Goal: Task Accomplishment & Management: Manage account settings

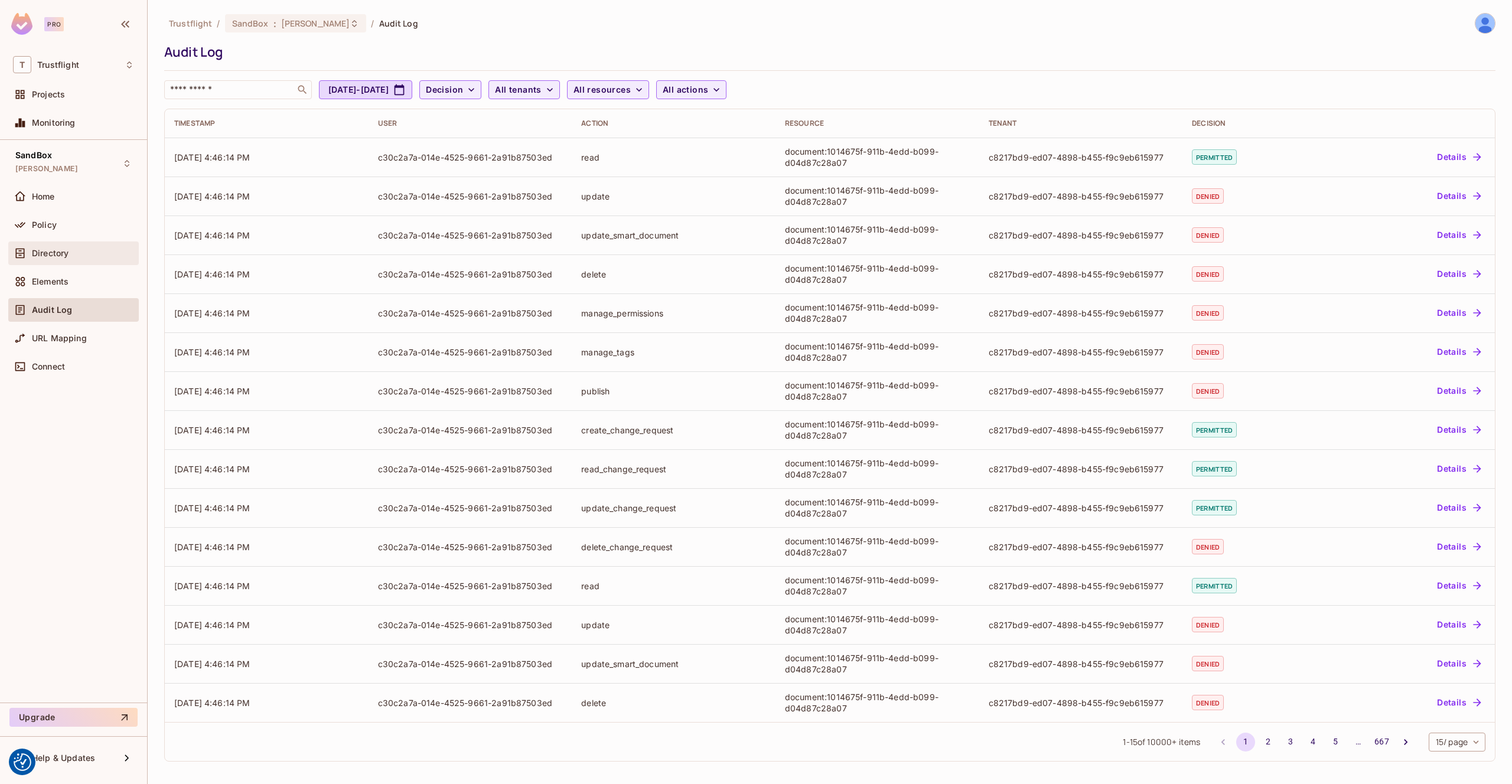
click at [71, 256] on div "Directory" at bounding box center [83, 253] width 102 height 10
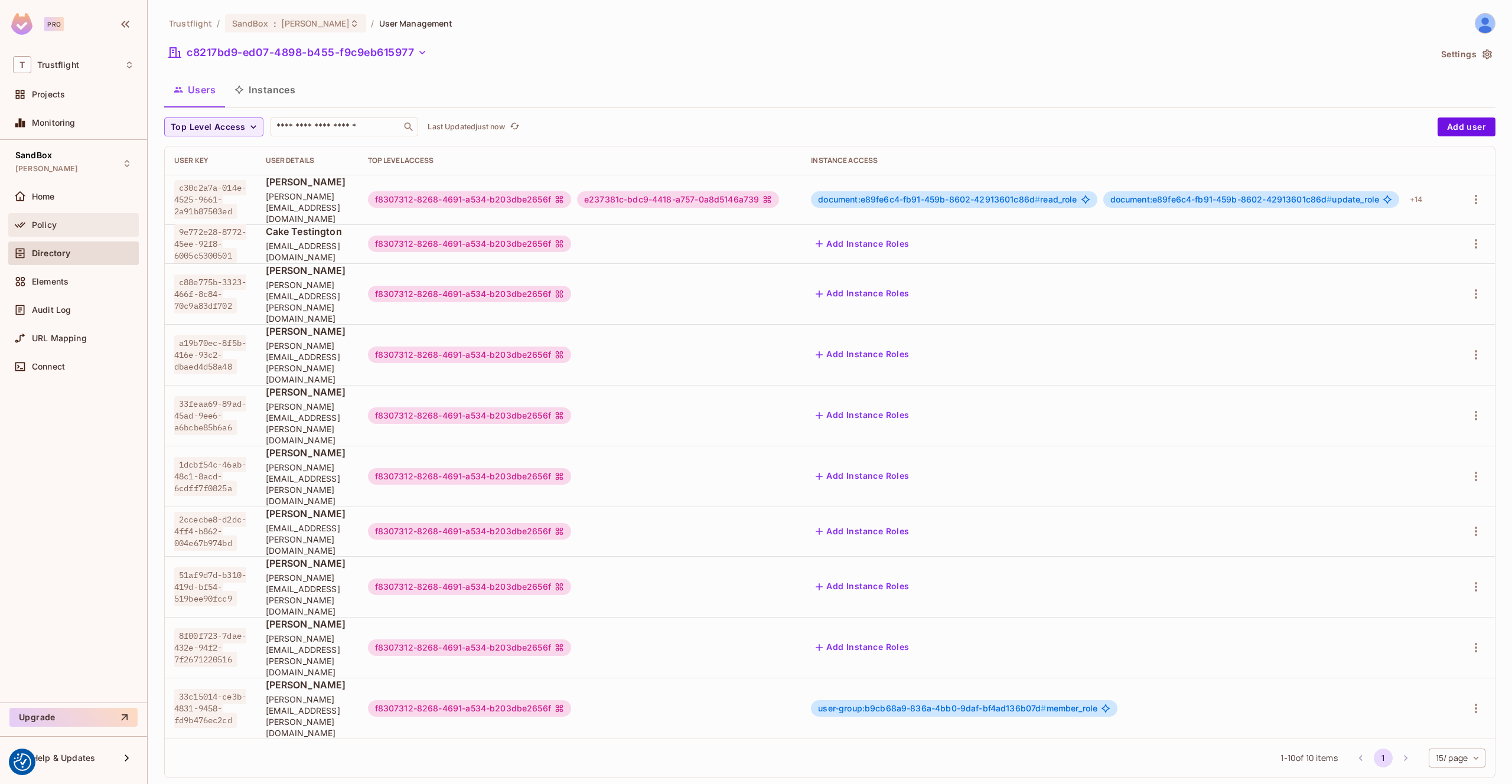
click at [58, 222] on div "Policy" at bounding box center [83, 225] width 102 height 10
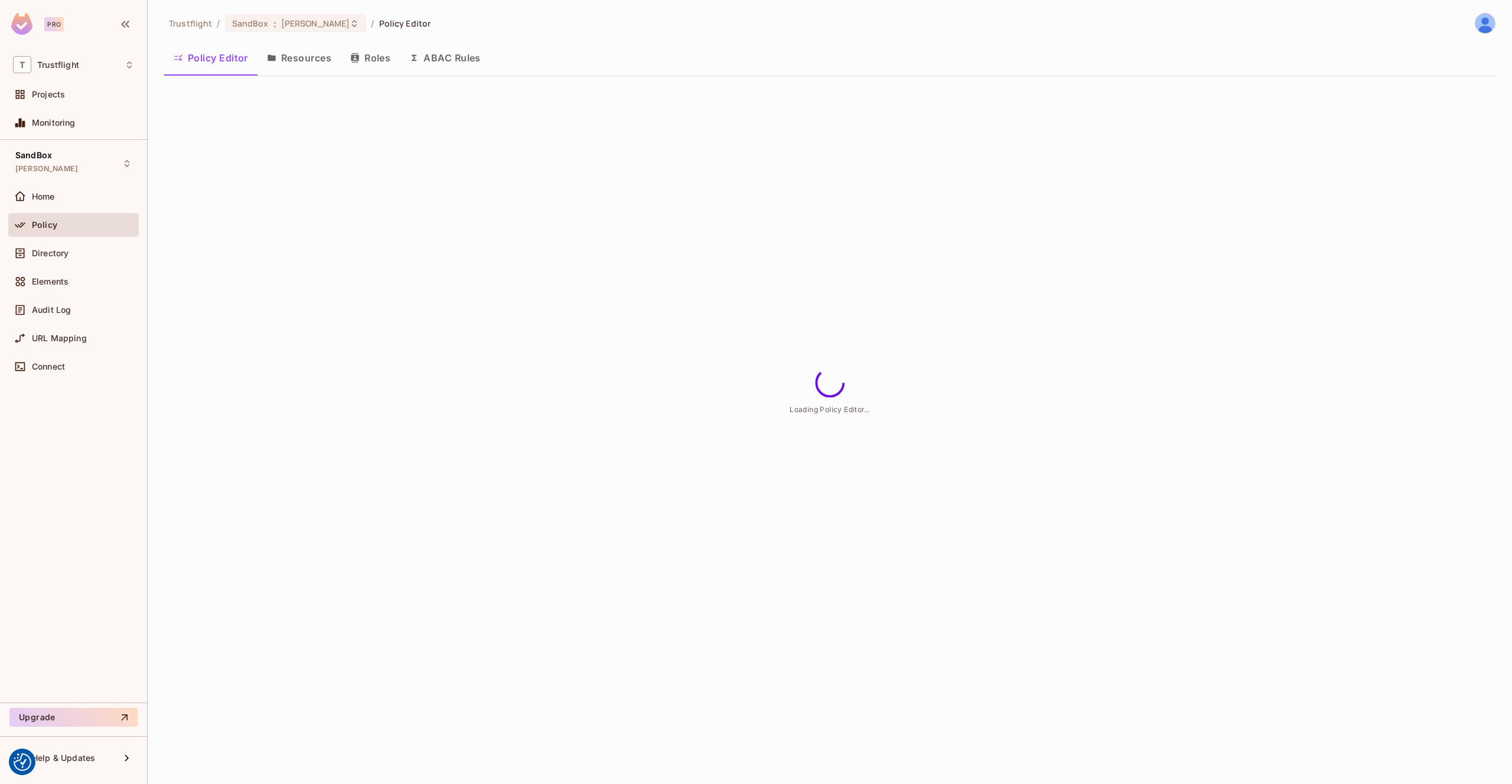
click at [318, 66] on button "Resources" at bounding box center [299, 57] width 83 height 30
click at [56, 281] on span "Elements" at bounding box center [50, 281] width 37 height 10
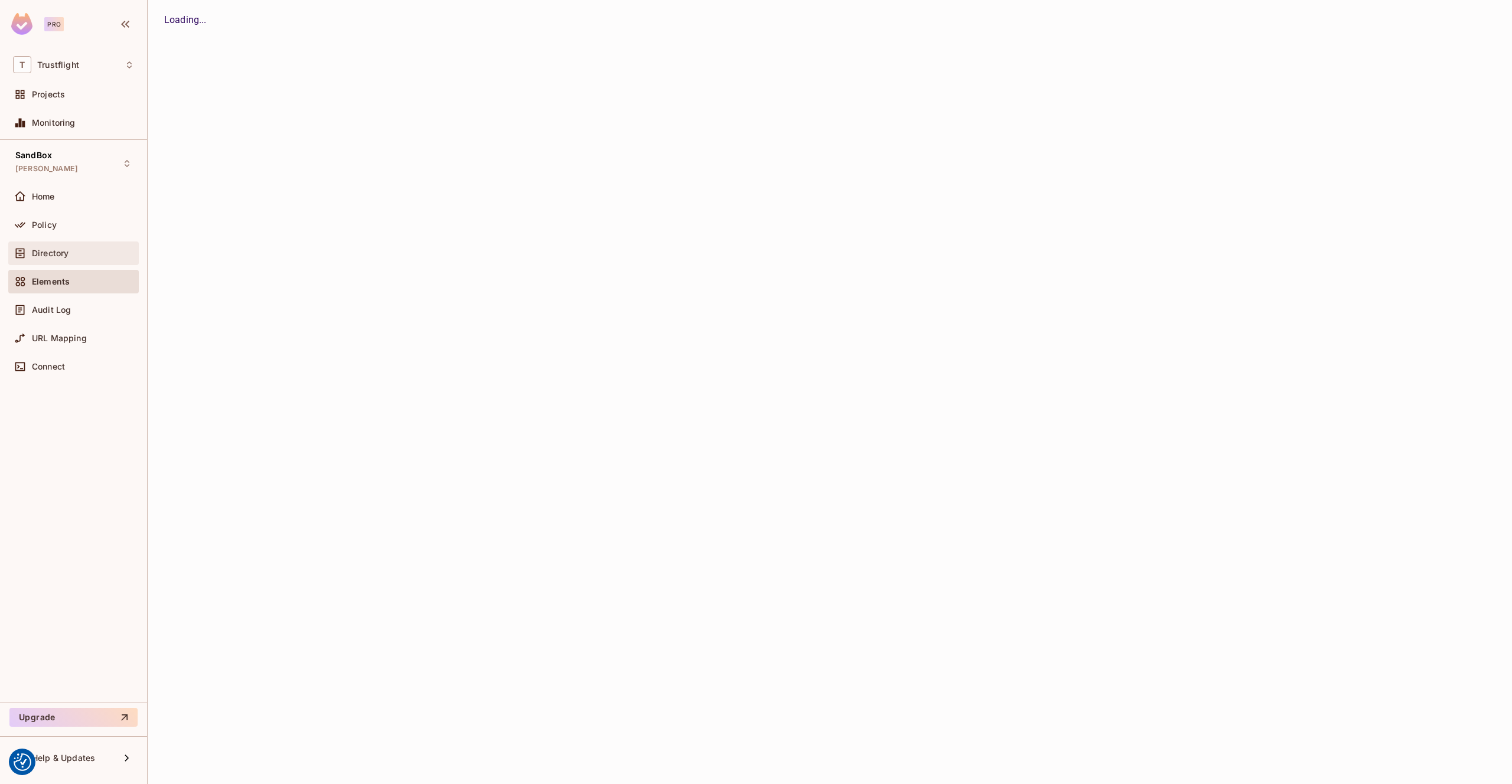
click at [56, 257] on span "Directory" at bounding box center [50, 253] width 37 height 10
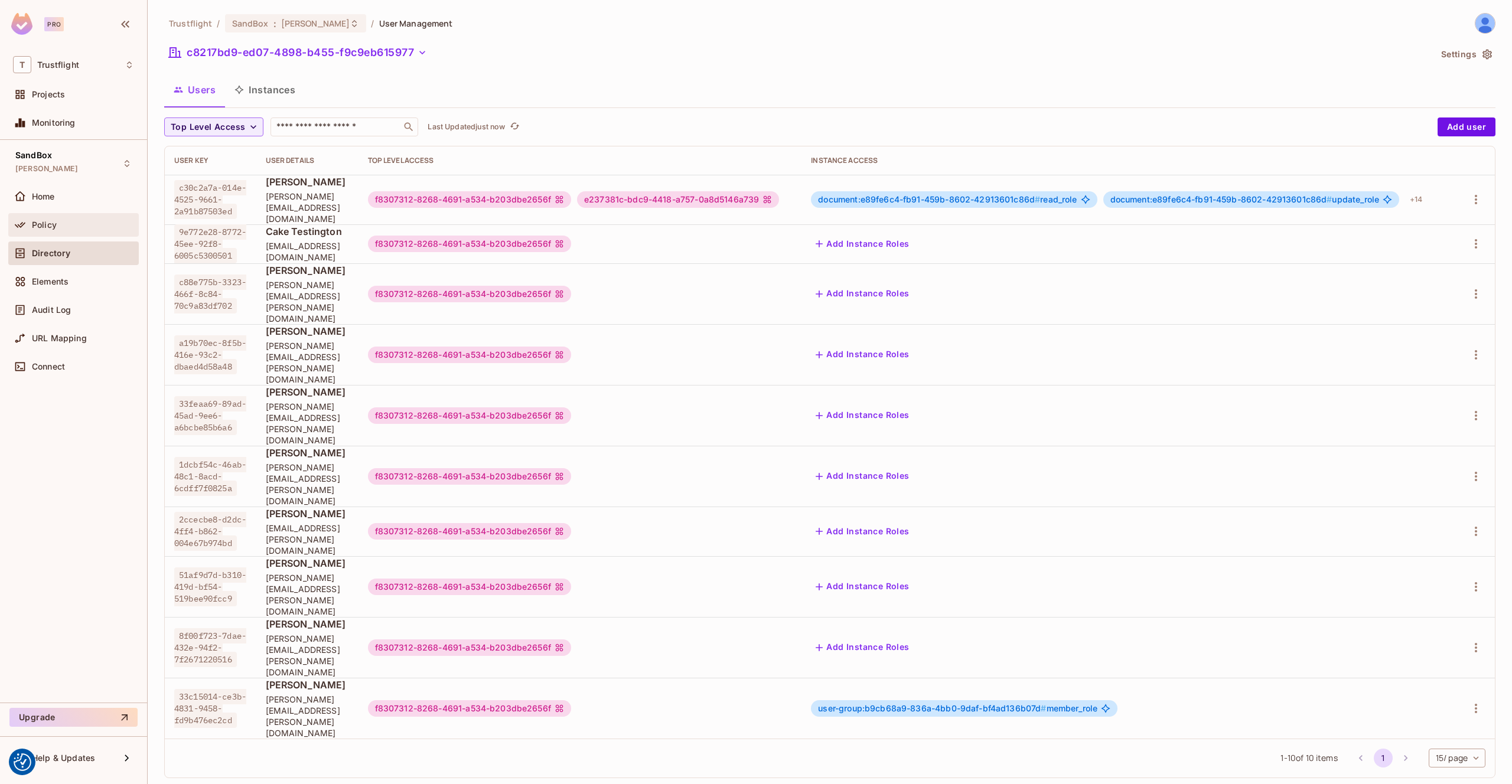
click at [66, 215] on div "Policy" at bounding box center [73, 225] width 131 height 23
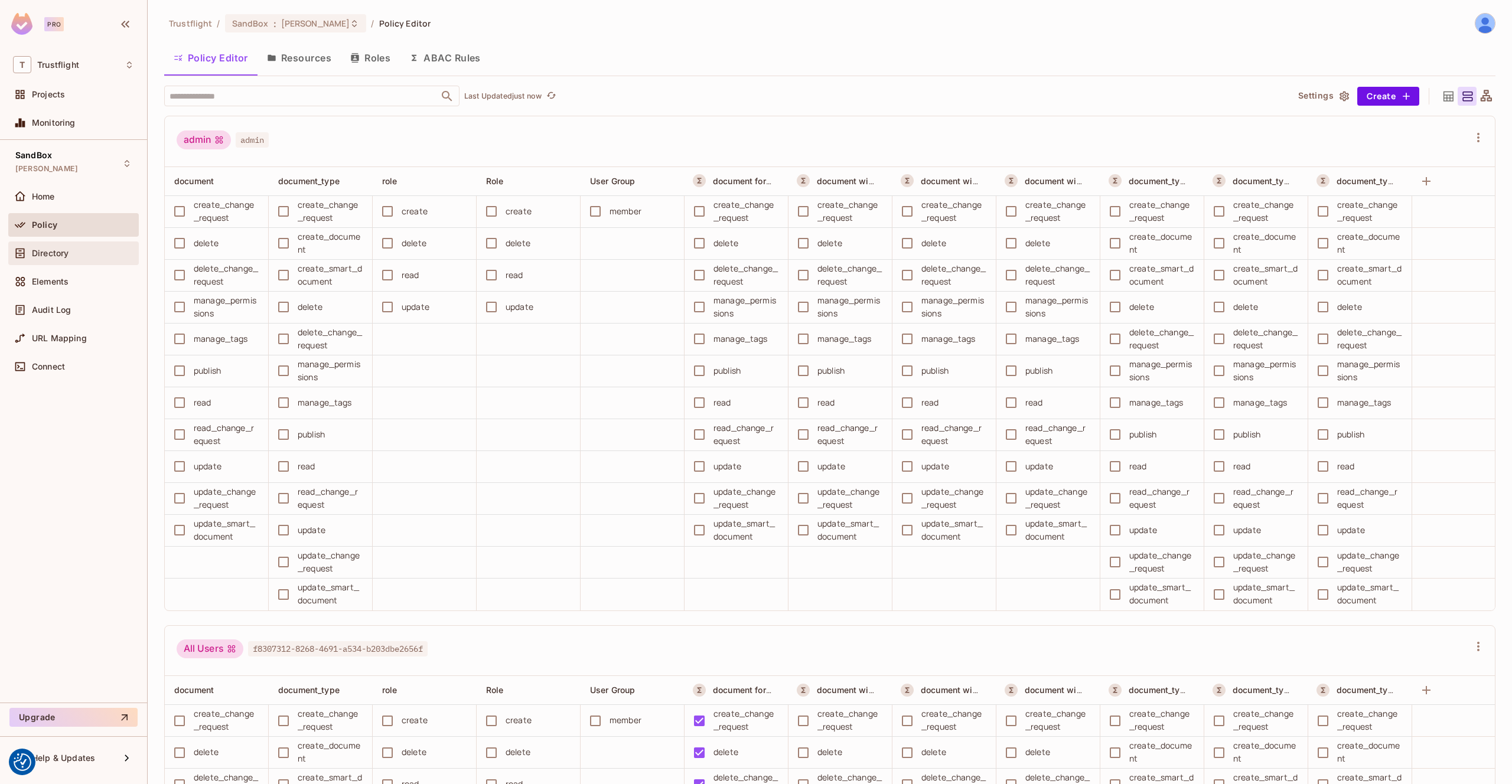
click at [56, 249] on span "Directory" at bounding box center [50, 253] width 37 height 10
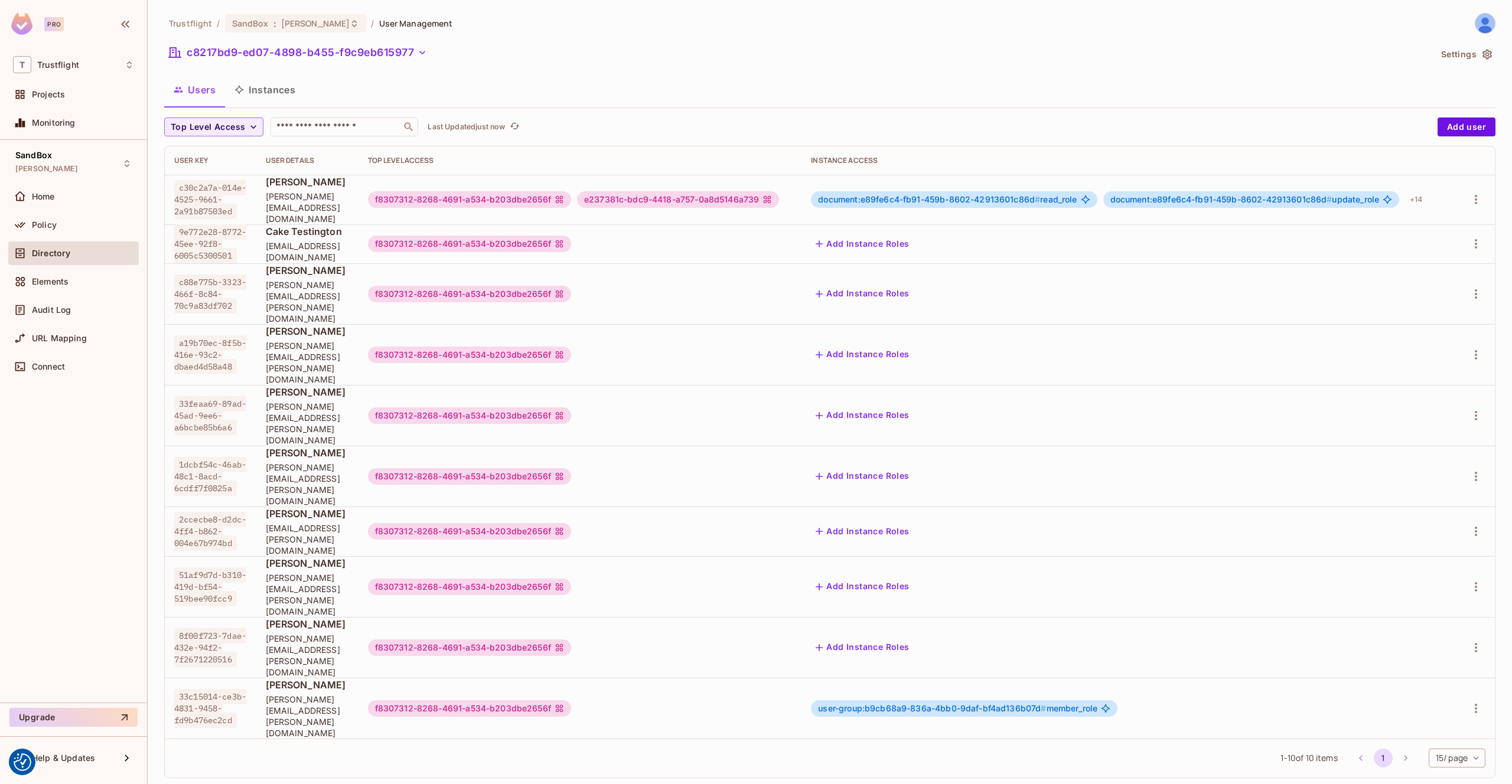
click at [287, 93] on button "Instances" at bounding box center [264, 89] width 80 height 30
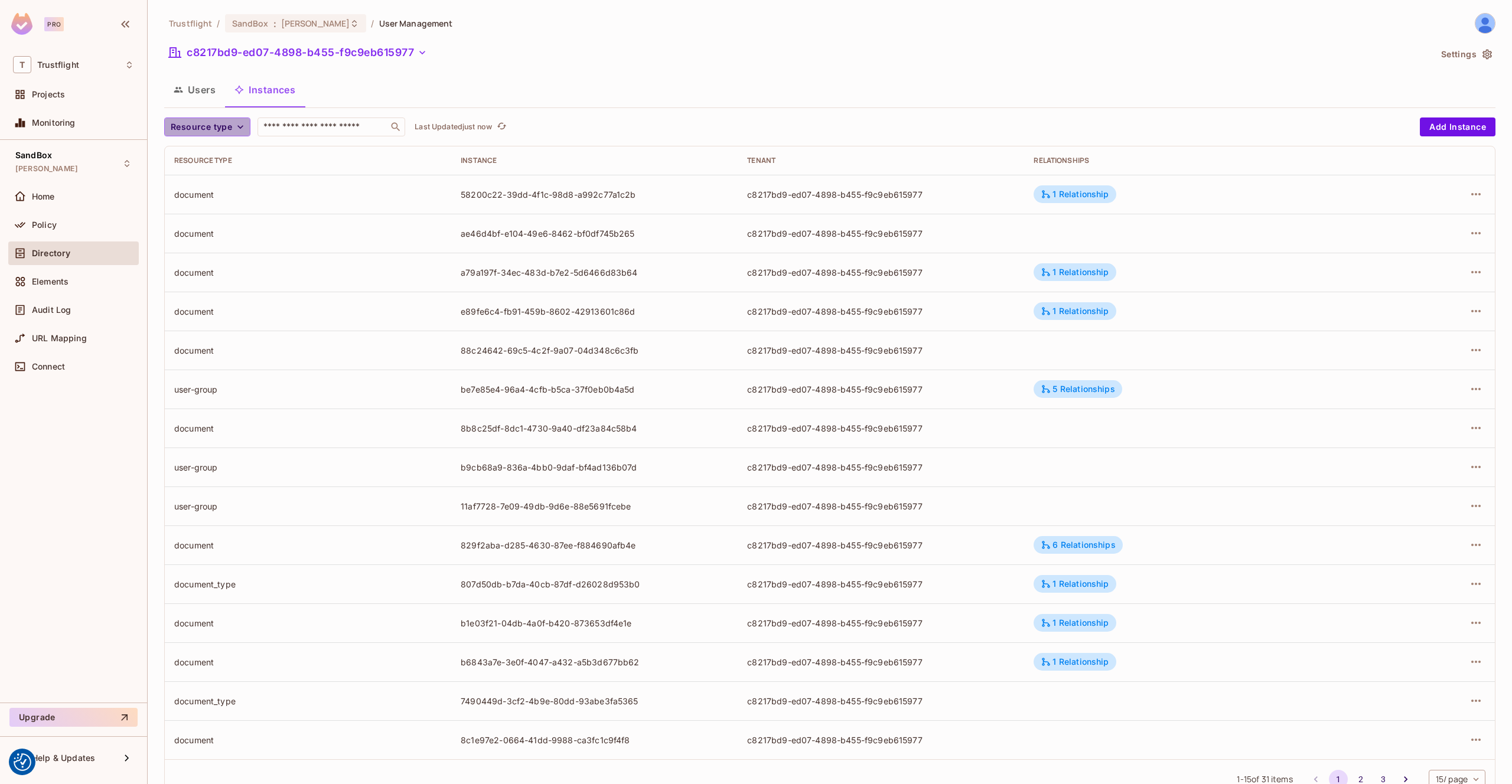
click at [235, 130] on icon "button" at bounding box center [240, 126] width 12 height 12
click at [218, 223] on li "document" at bounding box center [204, 230] width 81 height 25
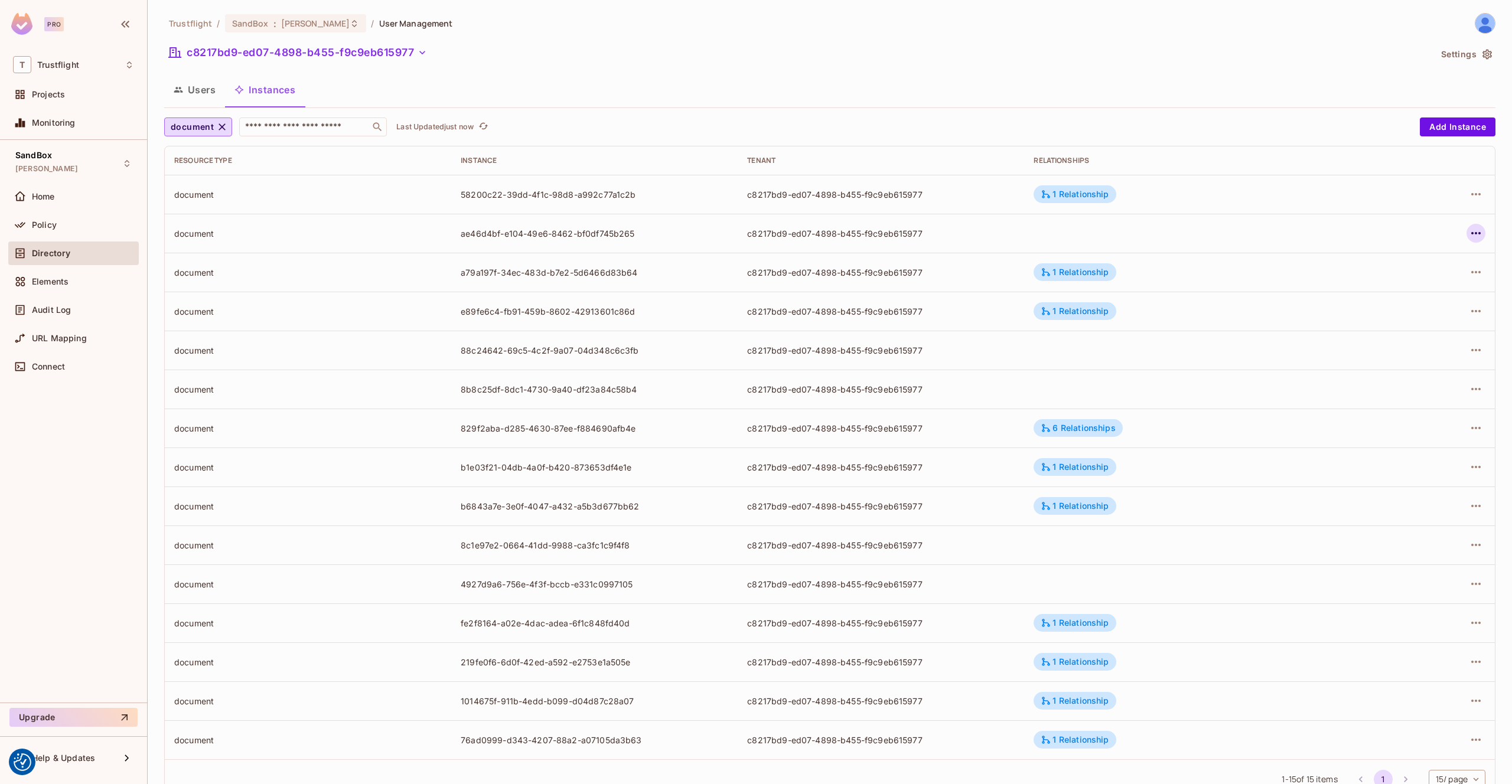
drag, startPoint x: 1498, startPoint y: 241, endPoint x: 1475, endPoint y: 234, distance: 24.0
click at [1498, 241] on div "Trustflight / SandBox : james_duncan_development / User Management c8217bd9-ed0…" at bounding box center [830, 392] width 1364 height 784
click at [1475, 234] on icon "button" at bounding box center [1476, 233] width 10 height 3
click at [1420, 281] on span "Edit Attributes" at bounding box center [1389, 285] width 65 height 19
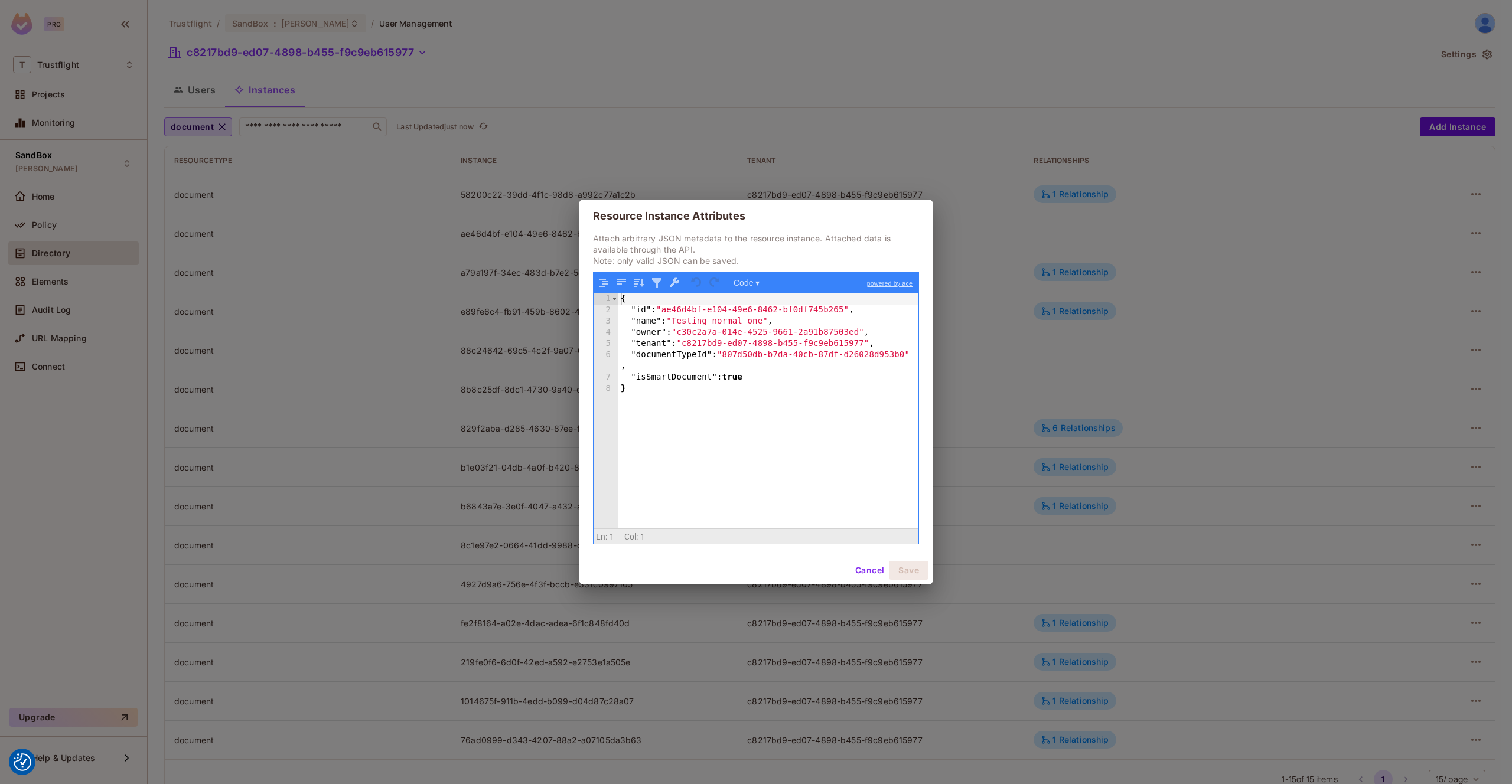
click at [921, 81] on div "Resource Instance Attributes Attach arbitrary JSON metadata to the resource ins…" at bounding box center [756, 392] width 1512 height 784
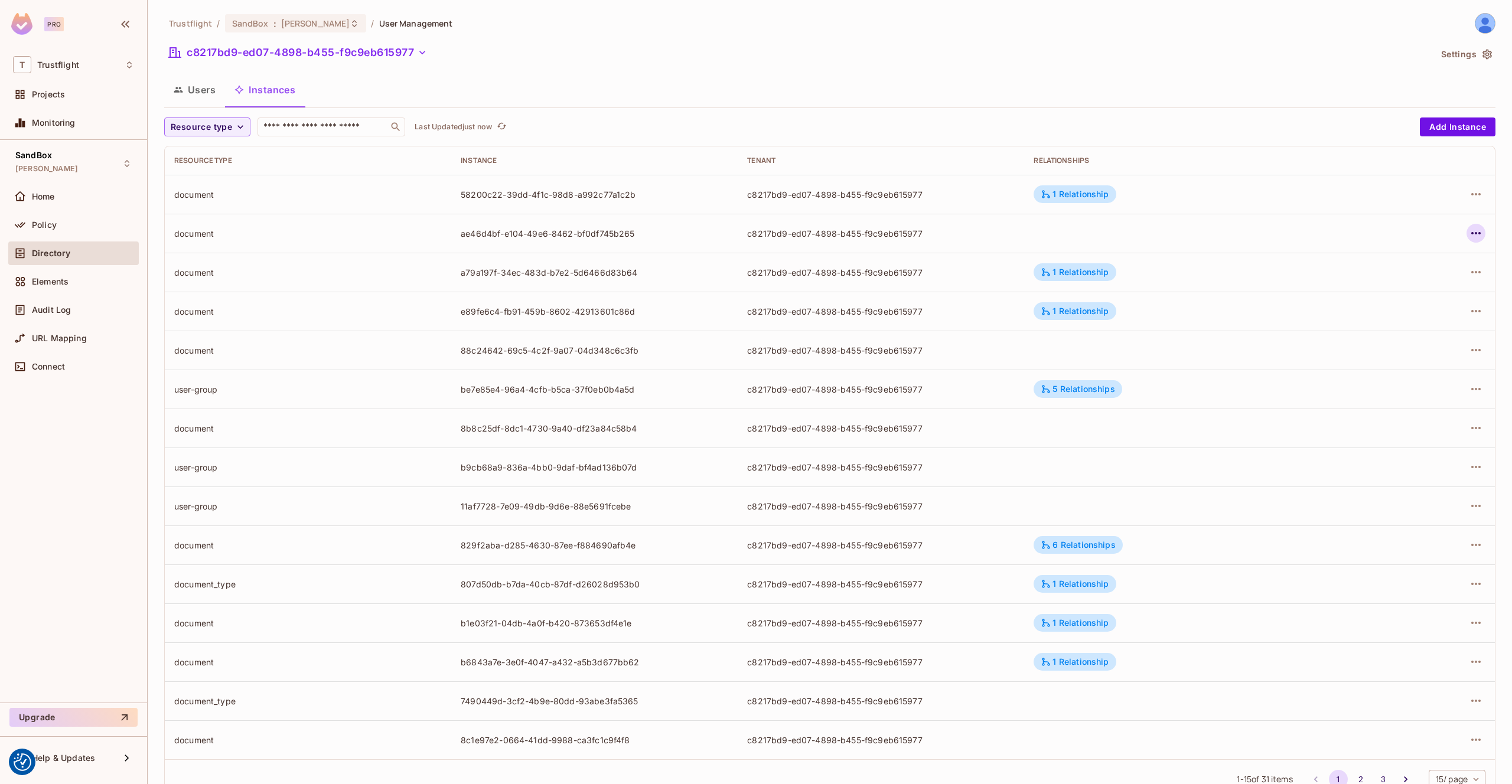
click at [1477, 231] on icon "button" at bounding box center [1476, 234] width 14 height 14
click at [1433, 280] on li "Edit Attributes" at bounding box center [1402, 286] width 149 height 26
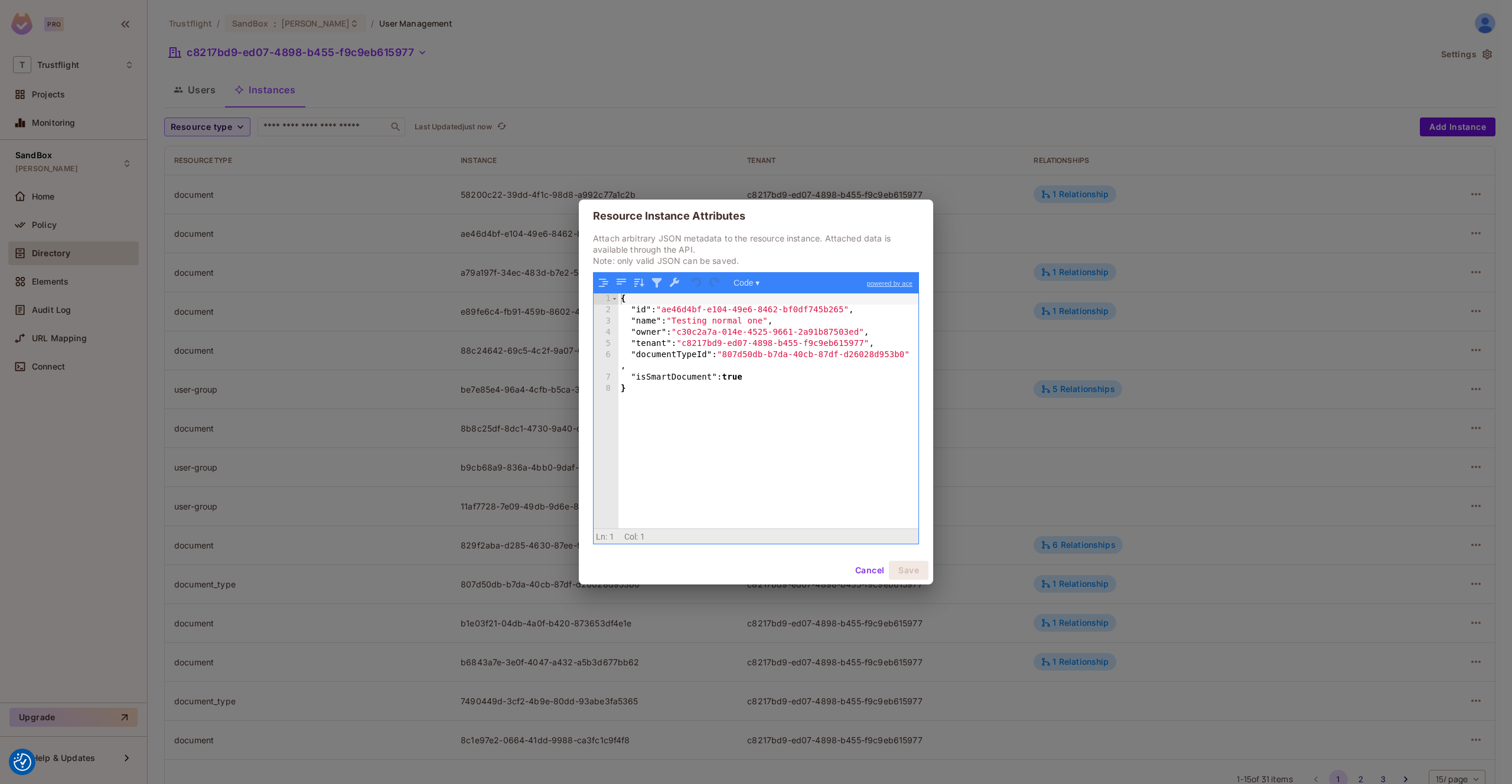
click at [918, 100] on div "Resource Instance Attributes Attach arbitrary JSON metadata to the resource ins…" at bounding box center [756, 392] width 1512 height 784
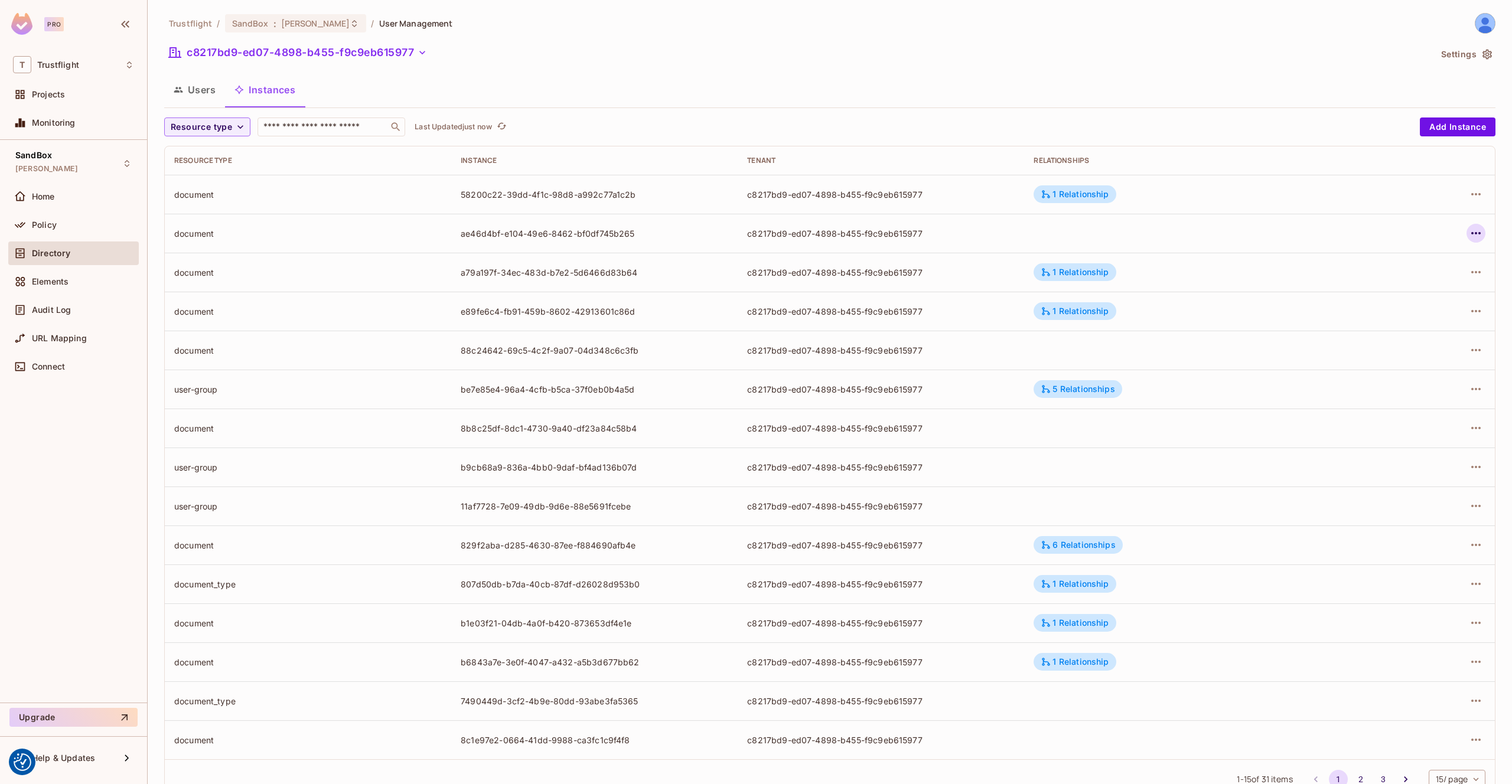
click at [1480, 232] on icon "button" at bounding box center [1476, 233] width 10 height 3
click at [1420, 282] on span "Edit Attributes" at bounding box center [1389, 285] width 65 height 19
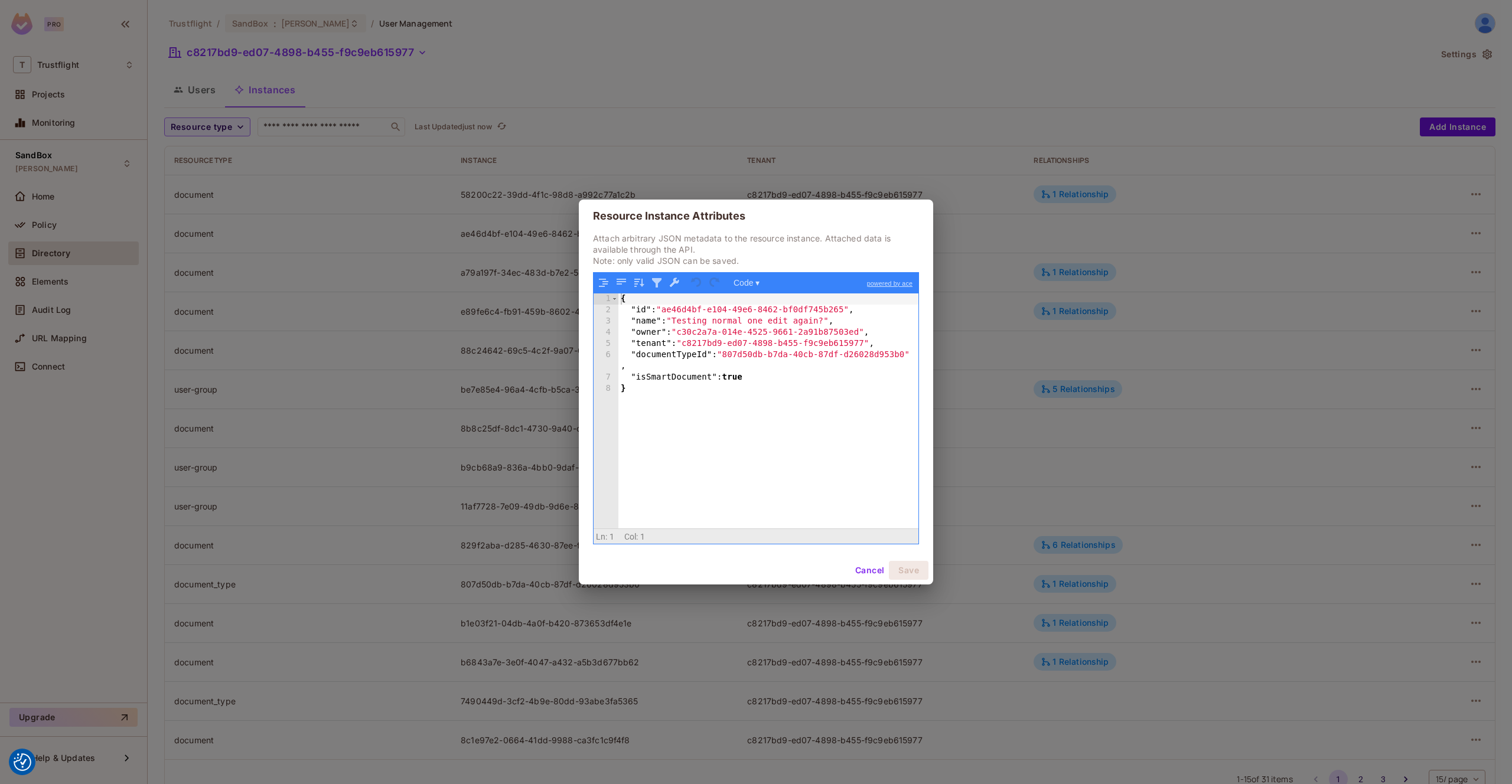
click at [870, 575] on button "Cancel" at bounding box center [869, 570] width 38 height 19
